Goal: Transaction & Acquisition: Subscribe to service/newsletter

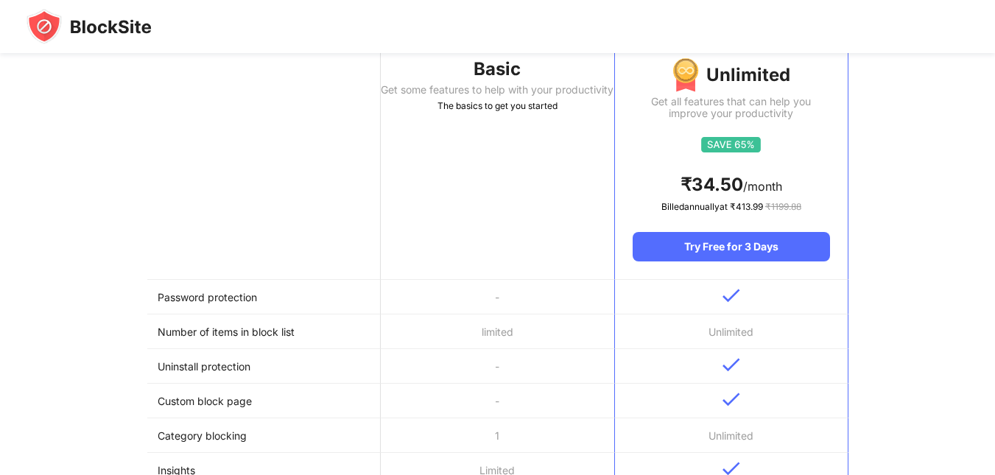
scroll to position [123, 0]
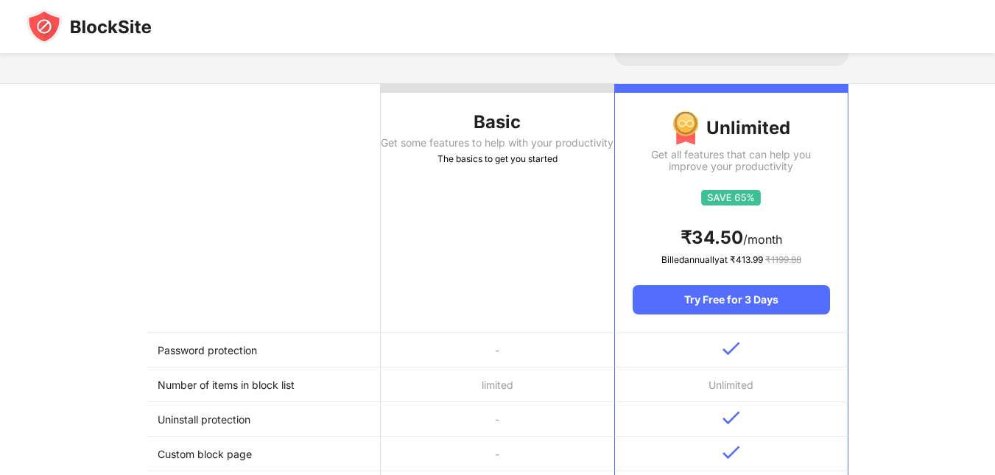
click at [499, 114] on div "Basic" at bounding box center [497, 122] width 233 height 24
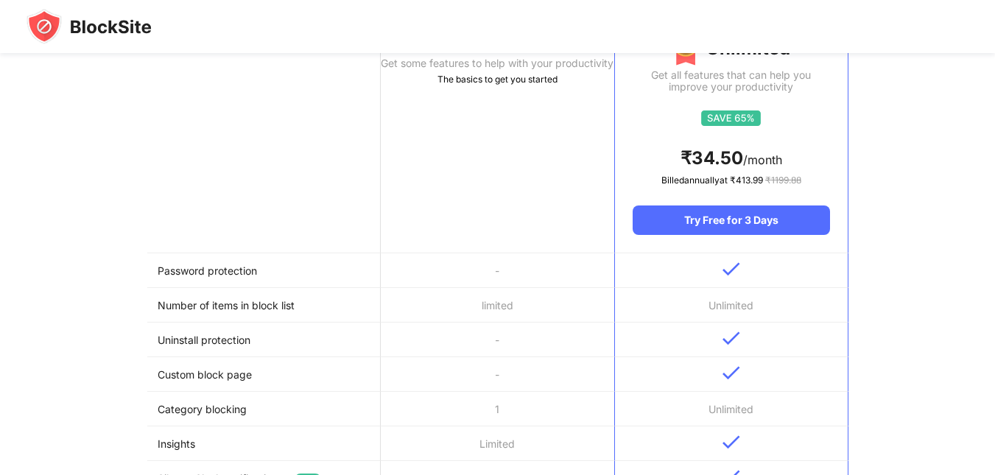
scroll to position [245, 0]
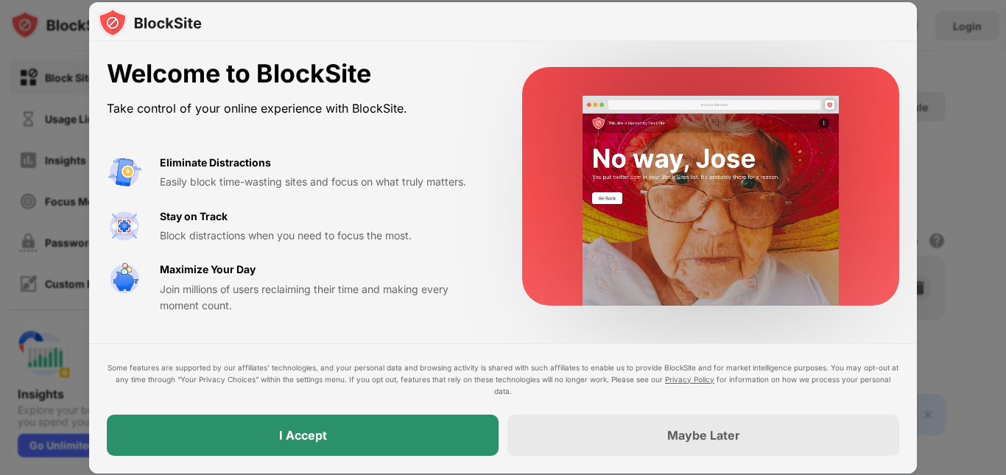
click at [402, 426] on body "Block Sites Usage Limit Insights Focus Mode Password Protection Custom Block Pa…" at bounding box center [503, 237] width 1006 height 475
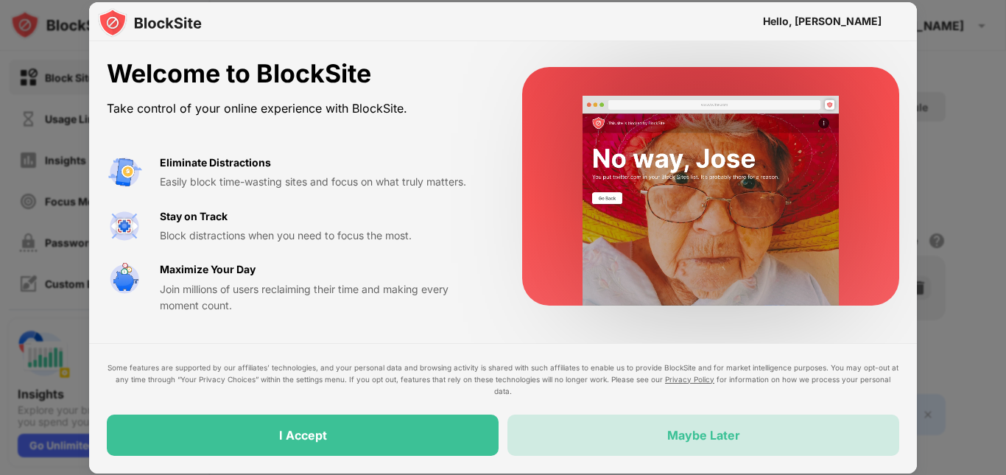
click at [669, 433] on div "Maybe Later" at bounding box center [703, 435] width 73 height 15
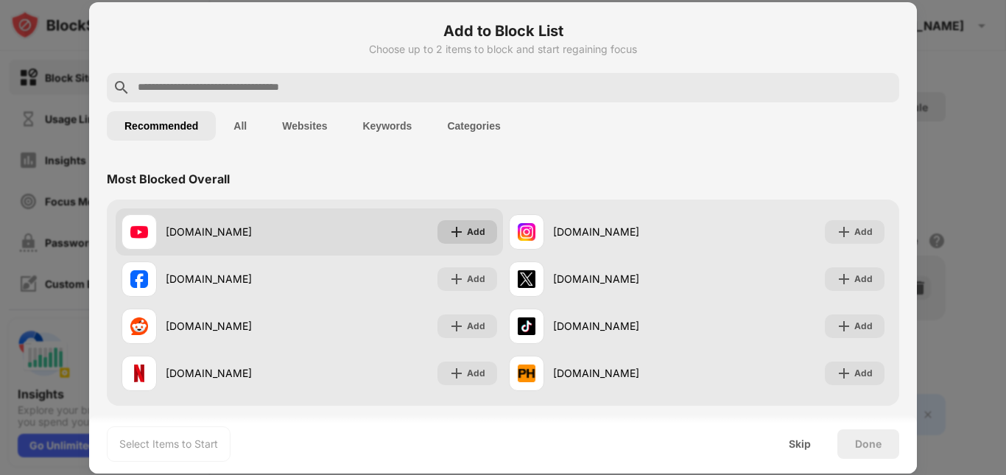
click at [477, 232] on div "Add" at bounding box center [476, 232] width 18 height 15
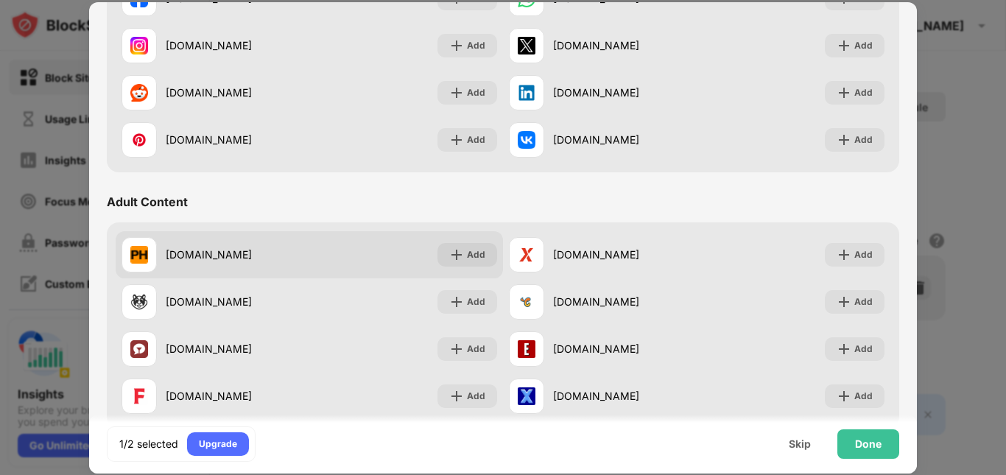
scroll to position [491, 0]
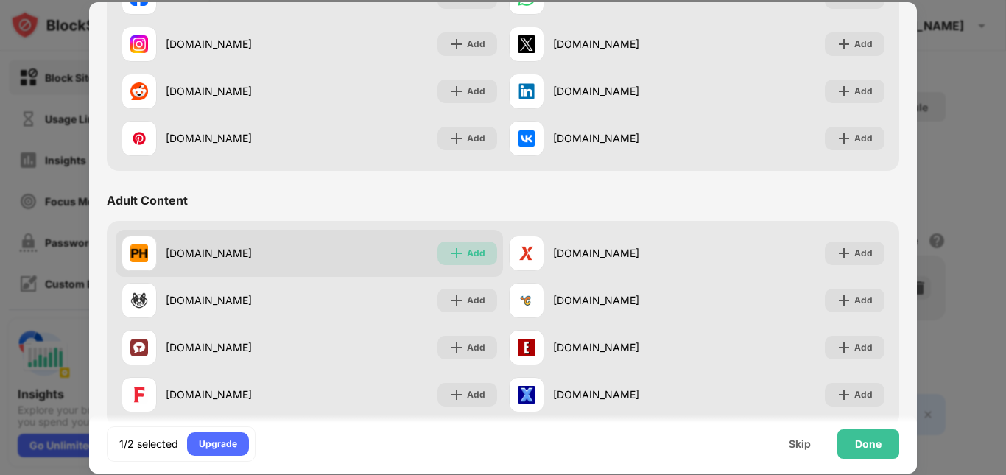
click at [457, 249] on img at bounding box center [456, 253] width 15 height 15
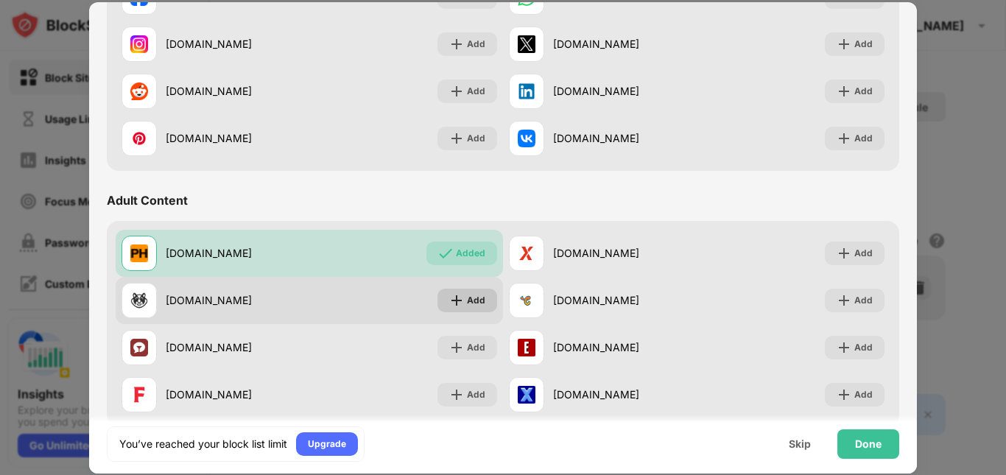
click at [469, 298] on div "Add" at bounding box center [476, 300] width 18 height 15
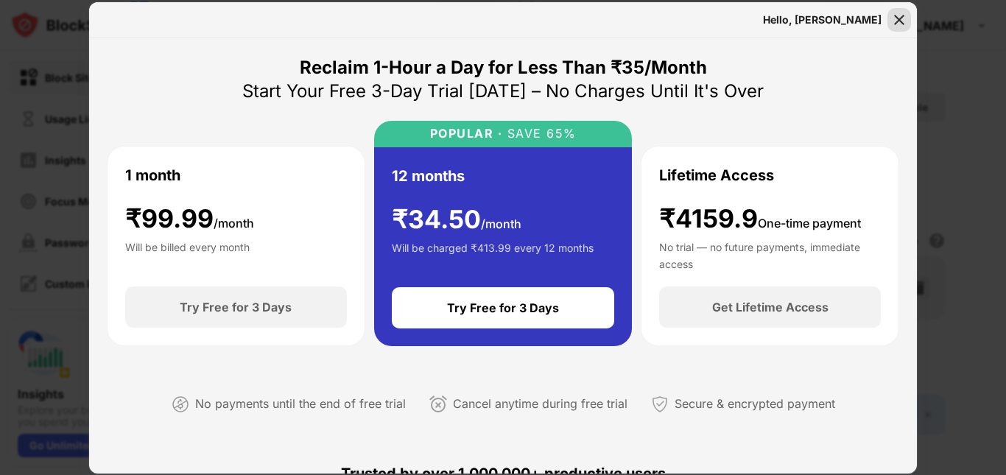
click at [901, 20] on img at bounding box center [899, 20] width 15 height 15
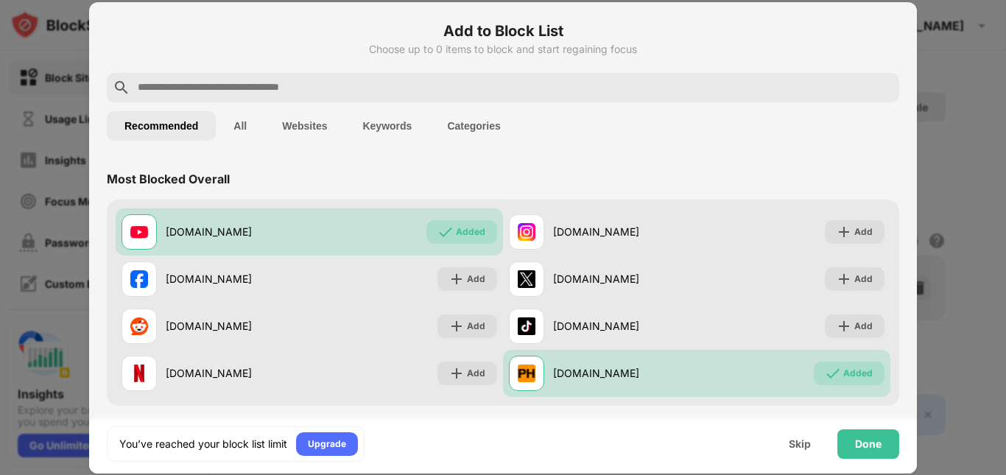
click at [242, 133] on button "All" at bounding box center [240, 125] width 49 height 29
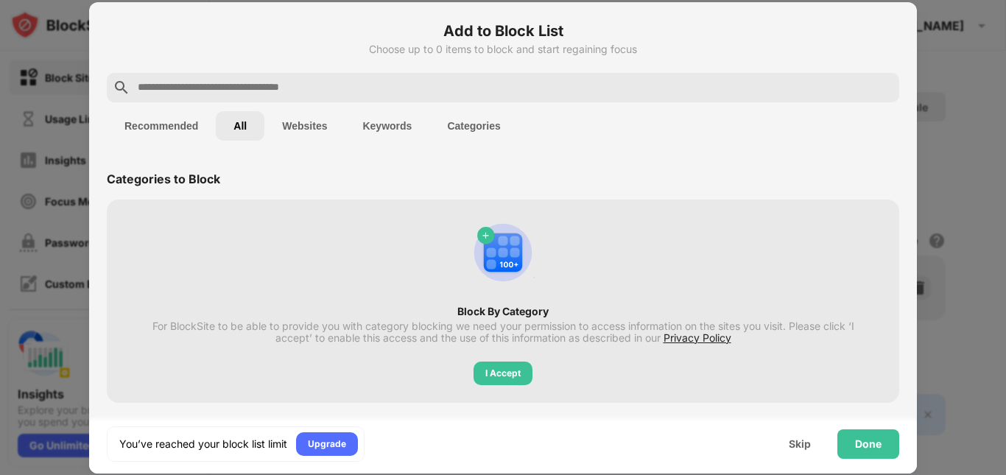
click at [301, 124] on button "Websites" at bounding box center [304, 125] width 80 height 29
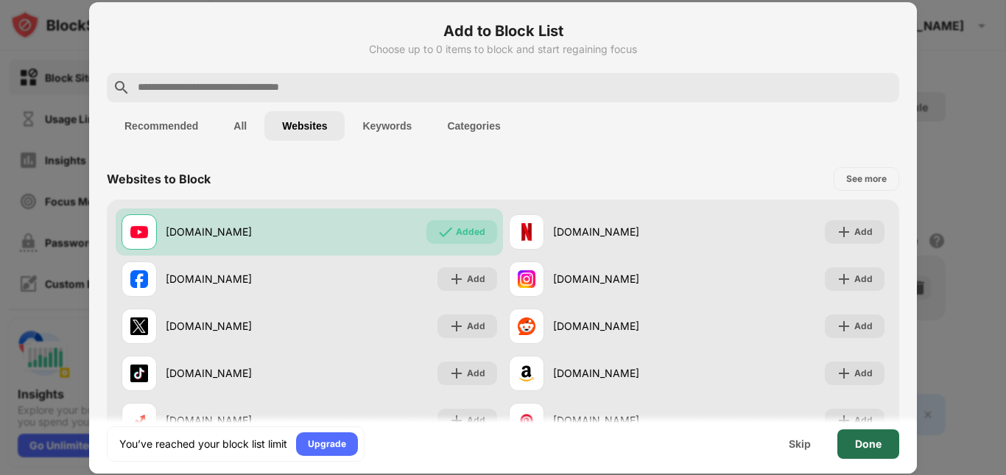
click at [882, 451] on div "Done" at bounding box center [868, 443] width 62 height 29
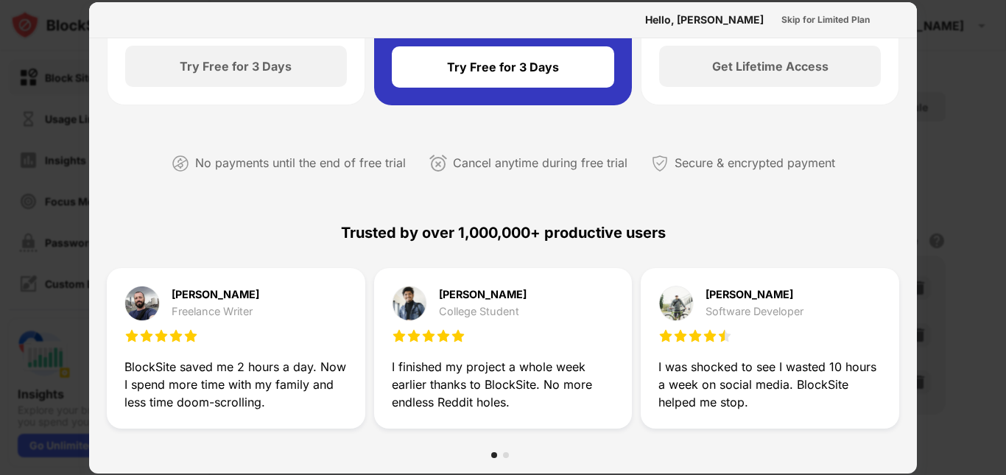
scroll to position [227, 0]
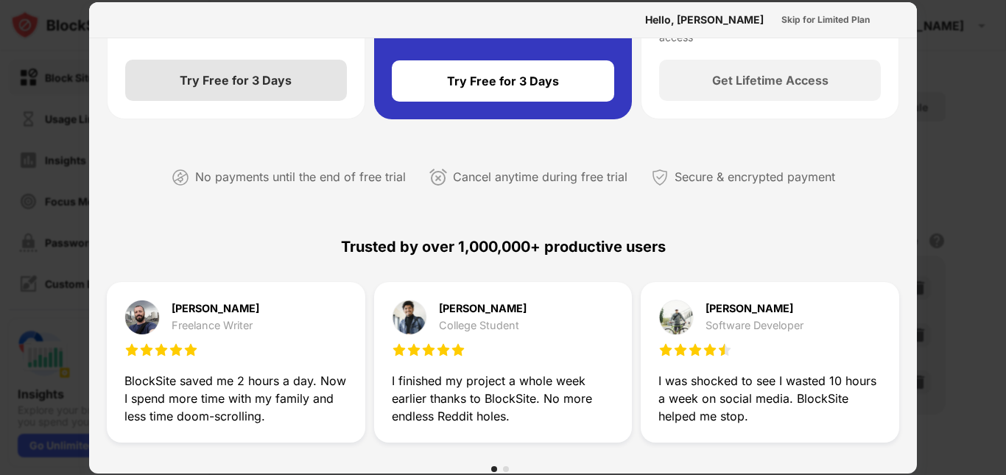
click at [280, 81] on div "Try Free for 3 Days" at bounding box center [236, 80] width 112 height 15
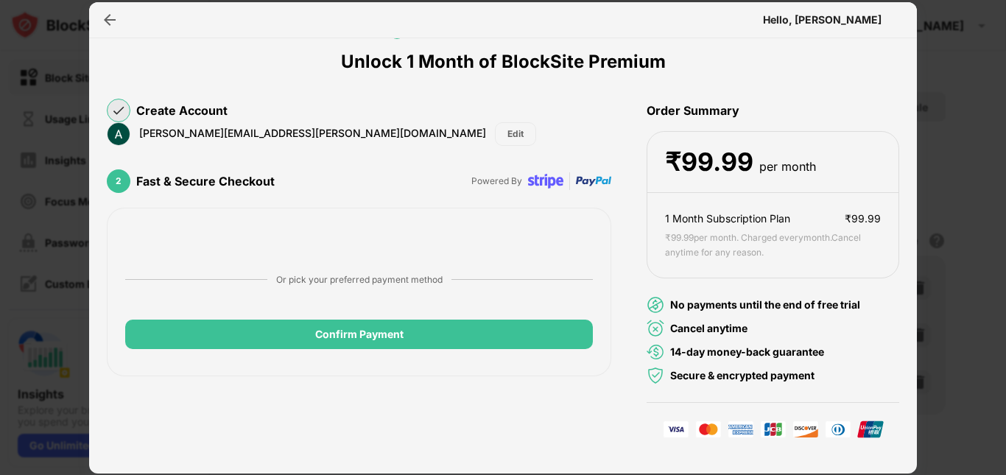
scroll to position [51, 0]
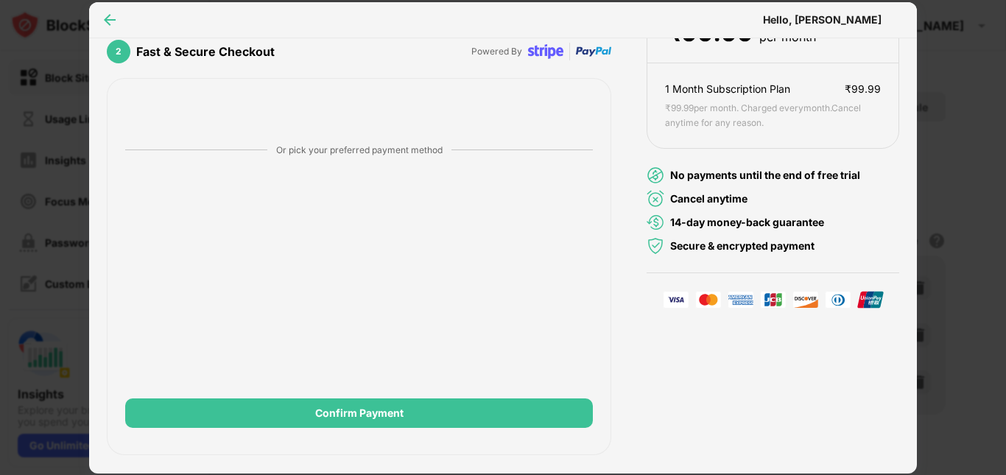
click at [109, 22] on img at bounding box center [109, 20] width 15 height 15
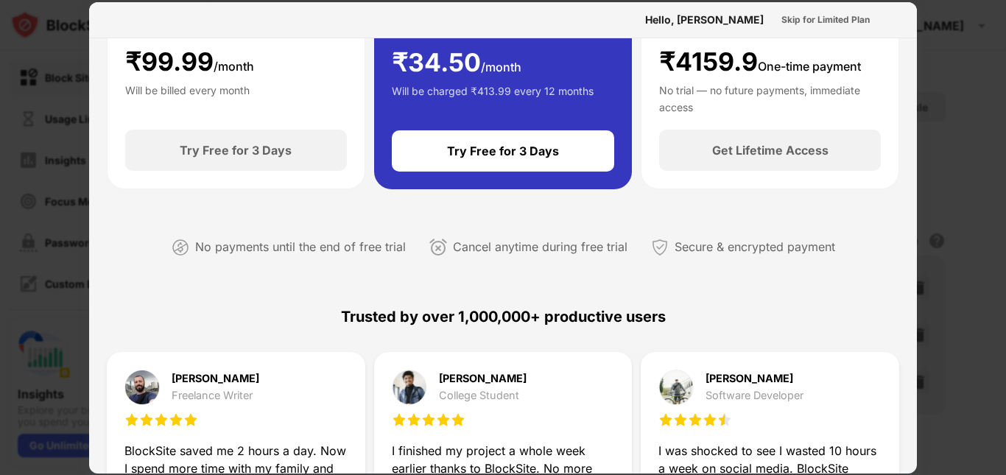
scroll to position [227, 0]
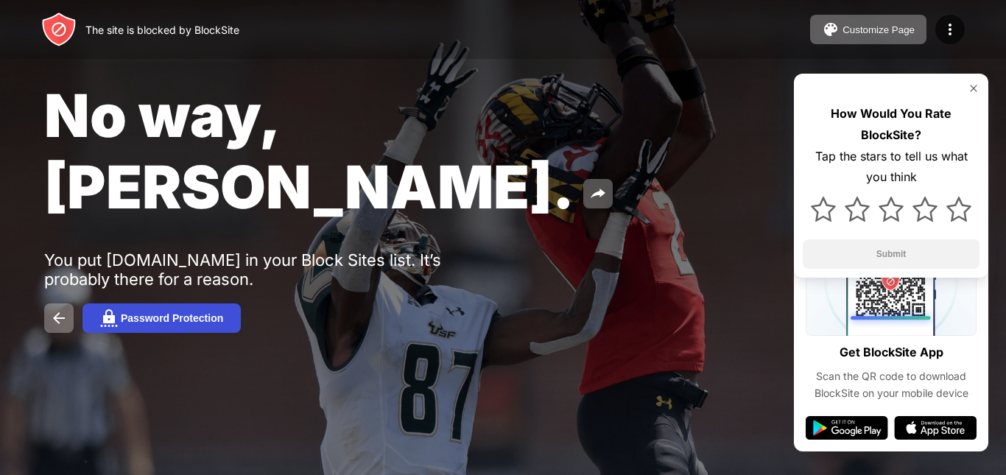
click at [151, 303] on button "Password Protection" at bounding box center [161, 317] width 158 height 29
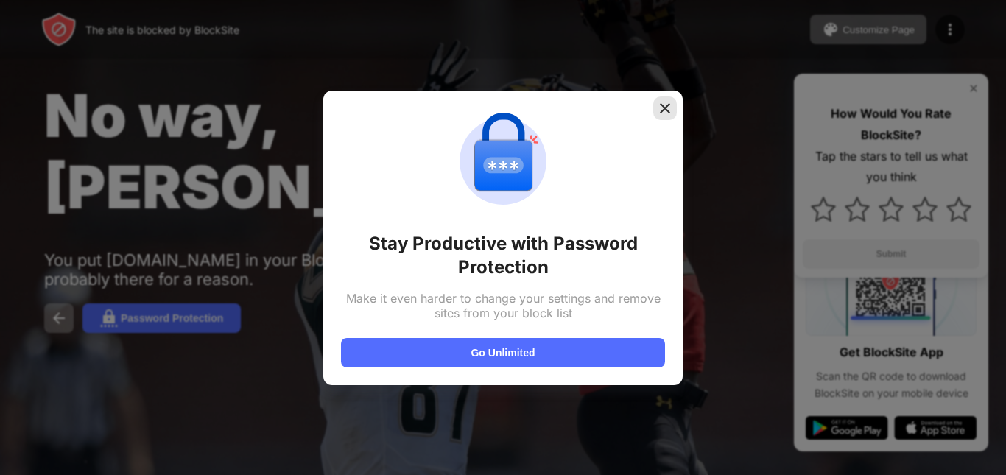
click at [664, 110] on img at bounding box center [665, 108] width 15 height 15
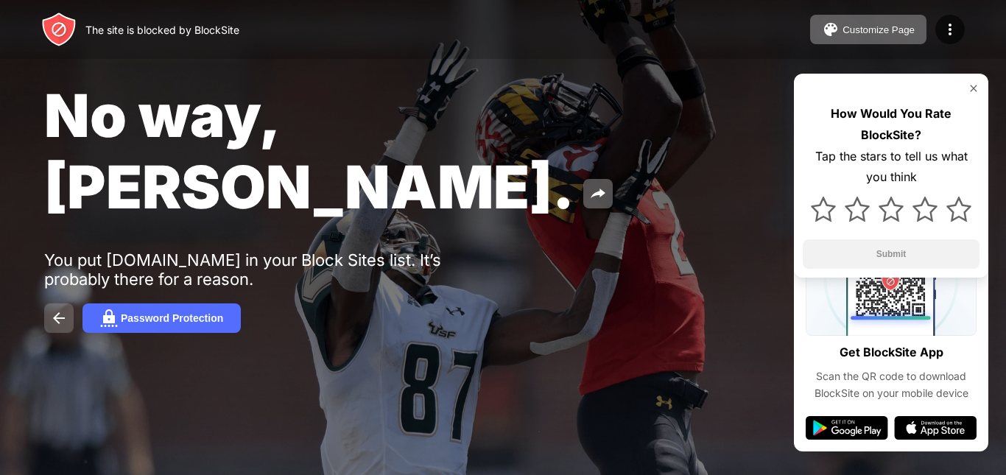
click at [59, 309] on img at bounding box center [59, 318] width 18 height 18
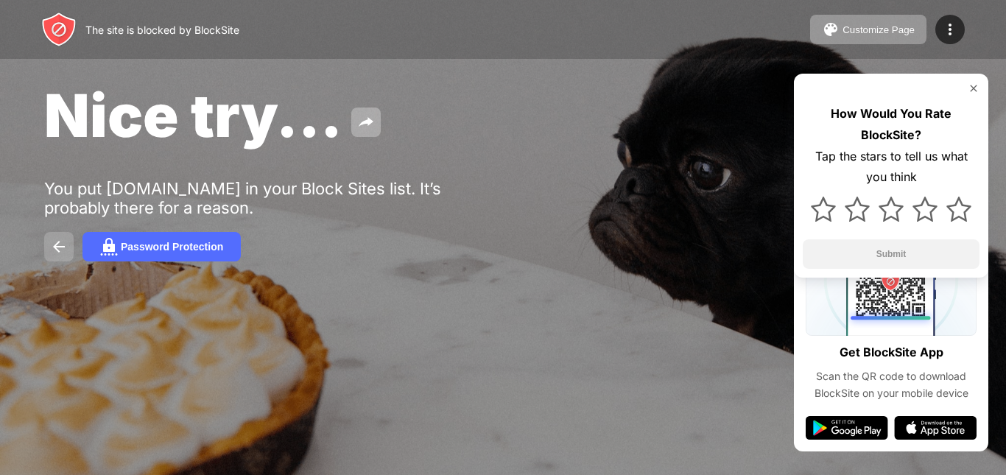
click at [59, 246] on img at bounding box center [59, 247] width 18 height 18
